Goal: Information Seeking & Learning: Learn about a topic

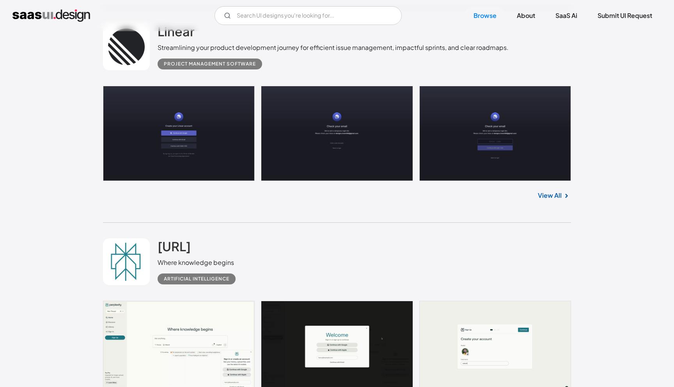
scroll to position [1500, 0]
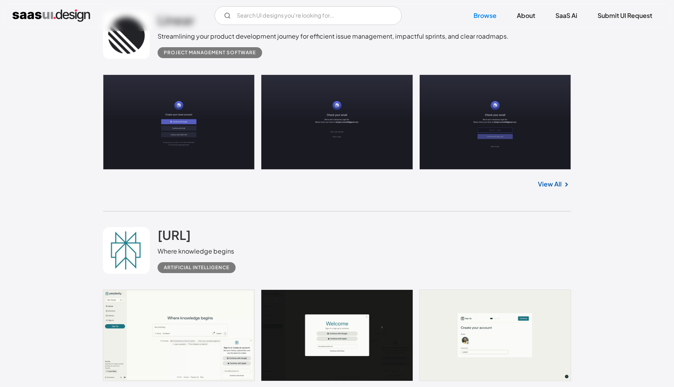
click at [204, 269] on div "Artificial Intelligence" at bounding box center [197, 267] width 66 height 9
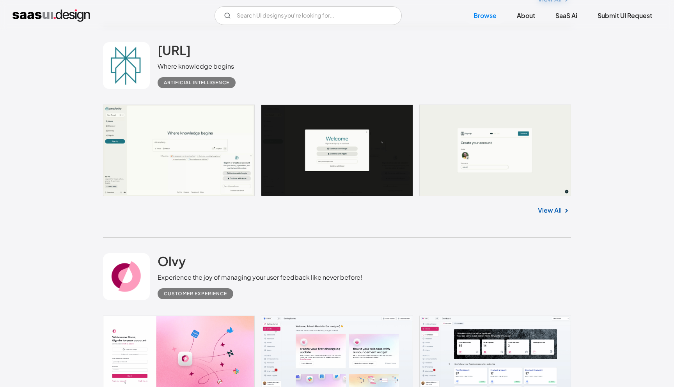
scroll to position [1694, 0]
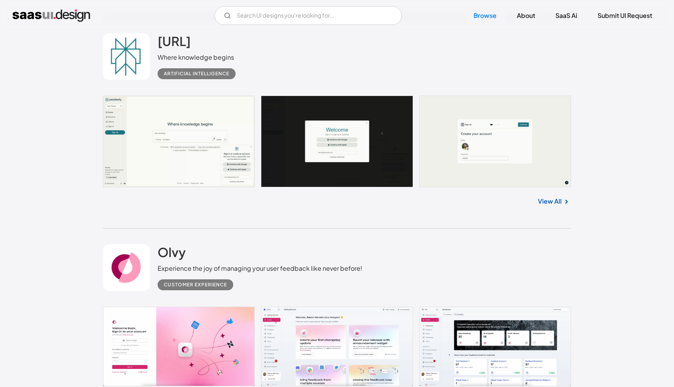
click at [549, 206] on link "View All" at bounding box center [550, 201] width 24 height 9
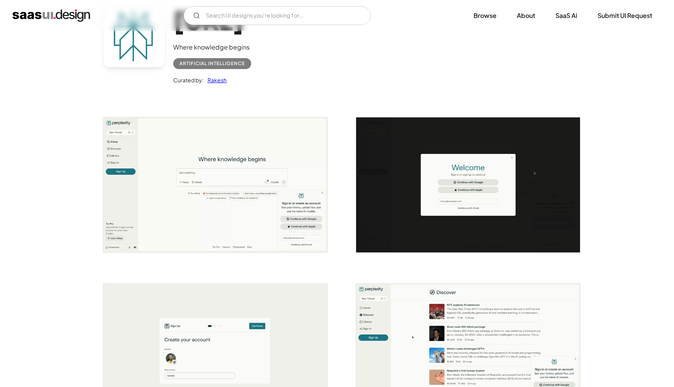
scroll to position [10, 0]
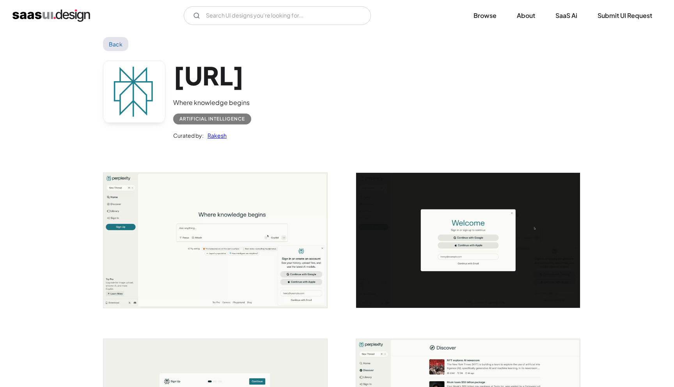
click at [209, 136] on link "Rakesh" at bounding box center [215, 135] width 23 height 9
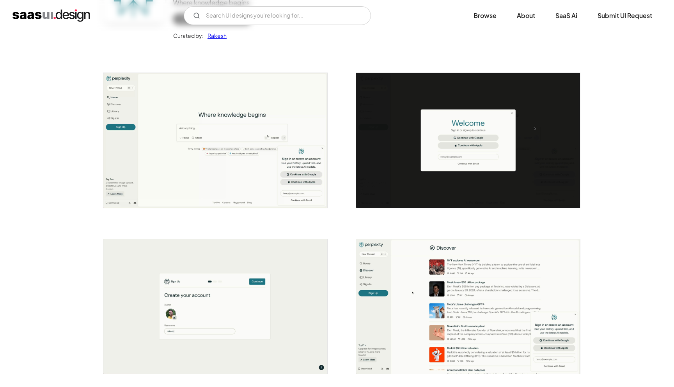
scroll to position [109, 0]
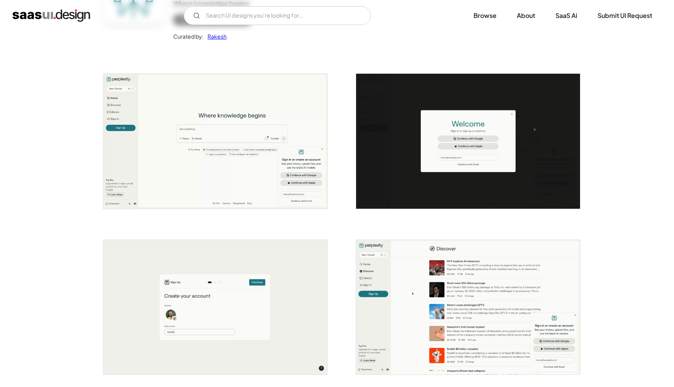
click at [269, 173] on img "open lightbox" at bounding box center [215, 141] width 224 height 135
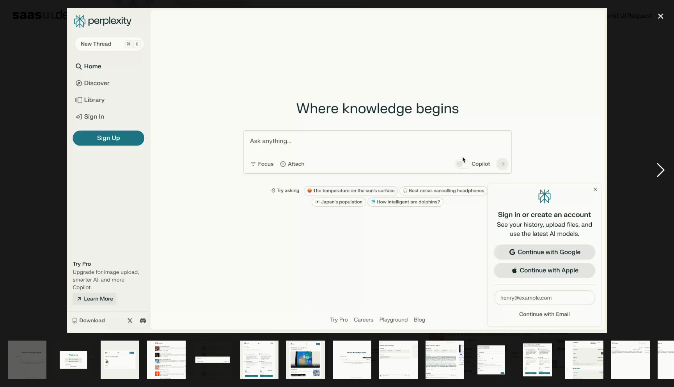
click at [659, 170] on div "next image" at bounding box center [660, 170] width 27 height 325
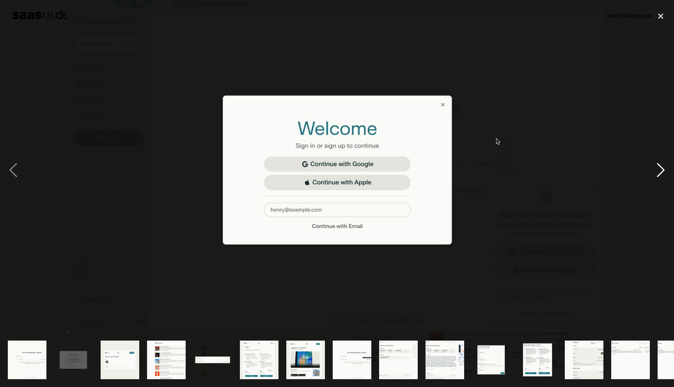
click at [657, 170] on div "next image" at bounding box center [660, 170] width 27 height 325
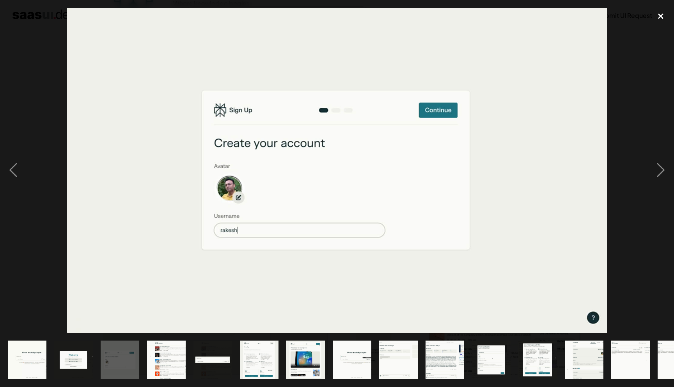
click at [660, 19] on div "close lightbox" at bounding box center [660, 16] width 27 height 17
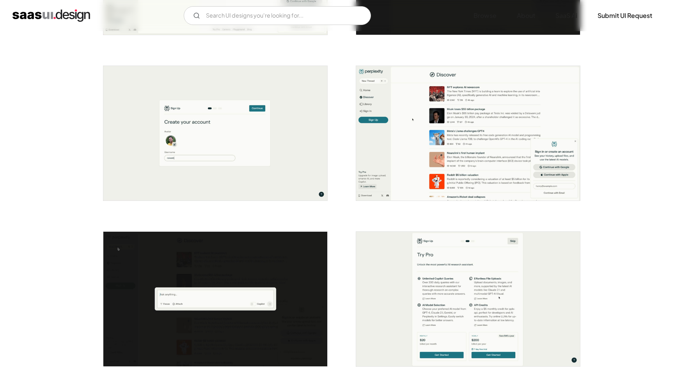
scroll to position [0, 0]
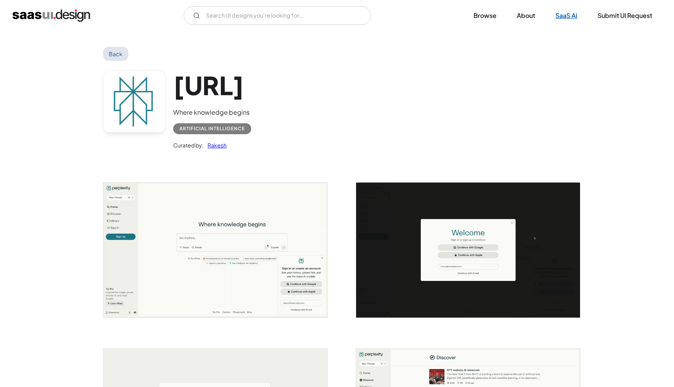
click at [572, 18] on link "SaaS Ai" at bounding box center [566, 15] width 41 height 17
